Goal: Find specific page/section: Find specific page/section

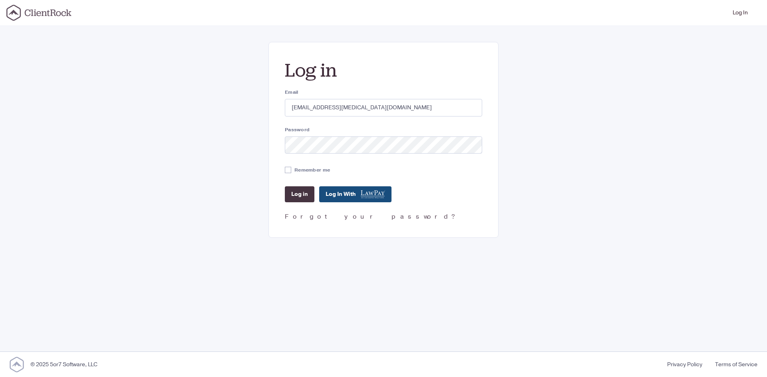
click at [304, 195] on input "Log in" at bounding box center [300, 194] width 30 height 16
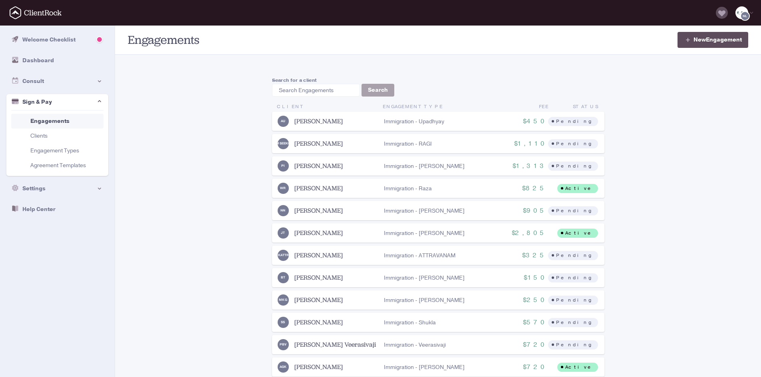
click at [311, 83] on label "Search for a client" at bounding box center [316, 80] width 88 height 7
click at [306, 90] on input "search" at bounding box center [316, 90] width 88 height 13
paste input "[EMAIL_ADDRESS][DOMAIN_NAME]"
type input "[EMAIL_ADDRESS][DOMAIN_NAME]"
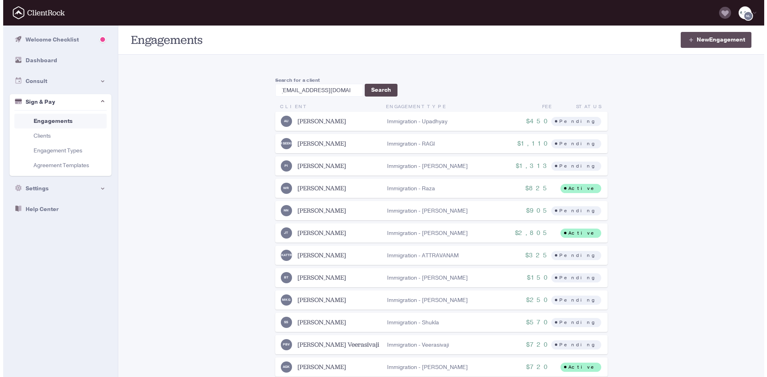
scroll to position [0, 0]
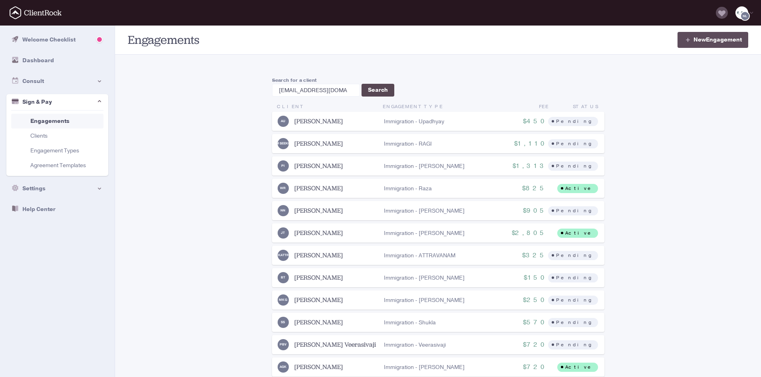
click at [375, 93] on button "Search" at bounding box center [377, 90] width 33 height 13
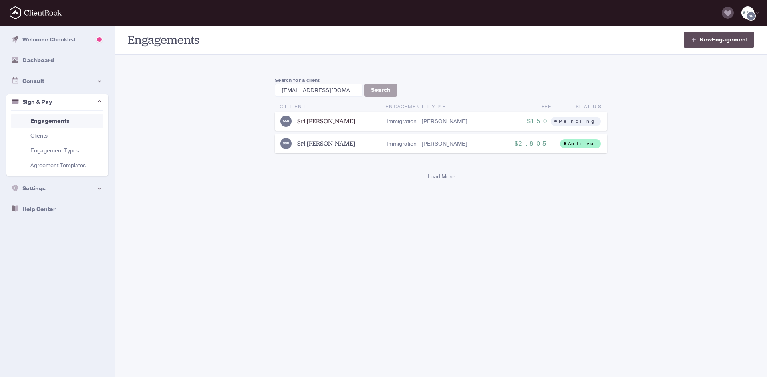
click at [342, 122] on link "Sri [PERSON_NAME]" at bounding box center [326, 121] width 58 height 8
